Goal: Find specific page/section: Find specific page/section

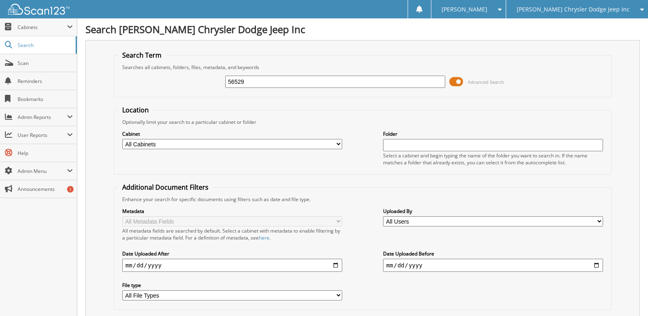
type input "56529"
click at [236, 141] on select "All Cabinets ACCOUNTS PAYABLE CAR DEALS DMV HR PARTS SERVICE RO" at bounding box center [232, 144] width 220 height 10
select select "26323"
click at [122, 139] on select "All Cabinets ACCOUNTS PAYABLE CAR DEALS DMV HR PARTS SERVICE RO" at bounding box center [232, 144] width 220 height 10
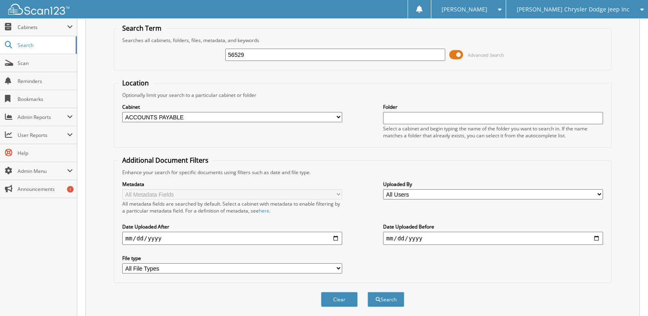
scroll to position [55, 0]
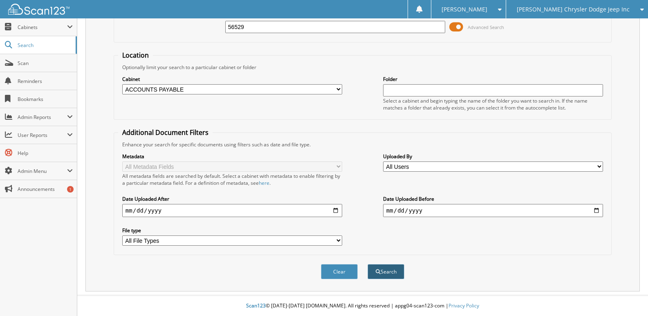
click at [381, 274] on button "Search" at bounding box center [386, 271] width 37 height 15
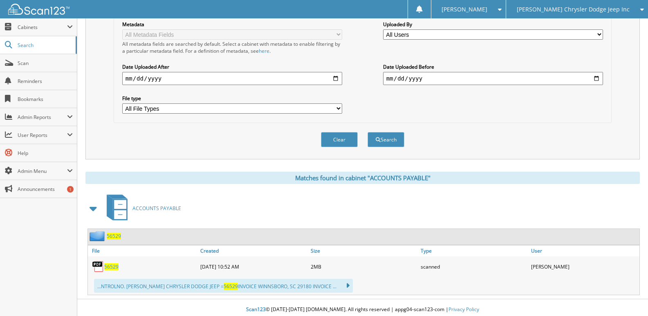
scroll to position [191, 0]
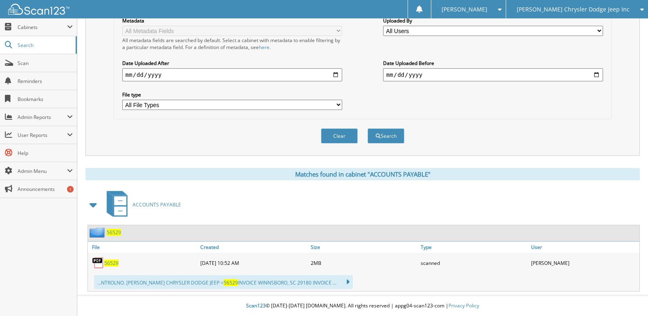
click at [109, 264] on span "56529" at bounding box center [111, 263] width 14 height 7
